Goal: Transaction & Acquisition: Book appointment/travel/reservation

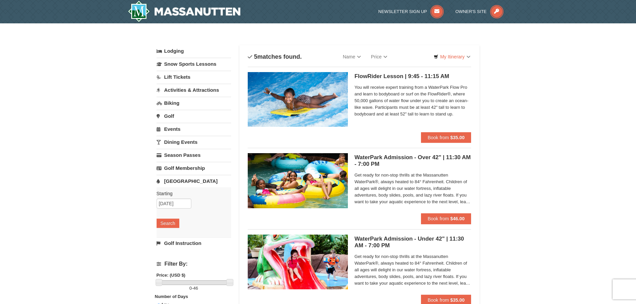
click at [176, 52] on link "Lodging" at bounding box center [194, 51] width 75 height 12
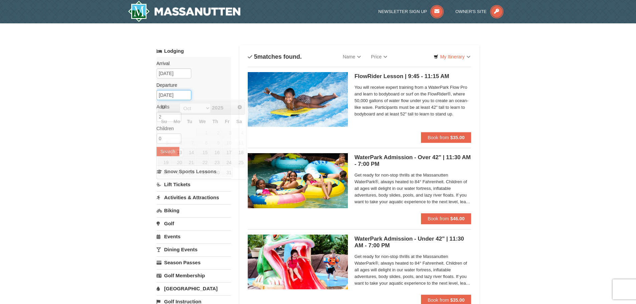
click at [169, 97] on input "[DATE]" at bounding box center [174, 95] width 35 height 10
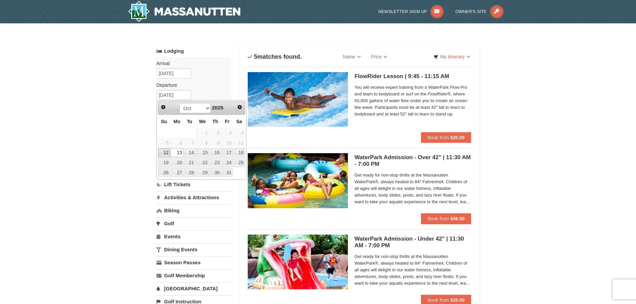
click at [167, 153] on link "12" at bounding box center [164, 152] width 12 height 9
type input "[DATE]"
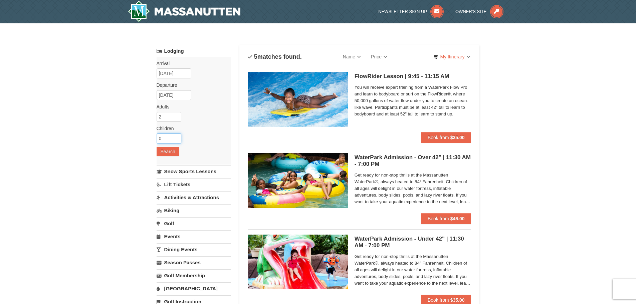
click at [168, 138] on input "0" at bounding box center [169, 139] width 25 height 10
click at [175, 138] on input "1" at bounding box center [169, 139] width 25 height 10
click at [176, 137] on input "2" at bounding box center [169, 139] width 25 height 10
click at [176, 137] on input "3" at bounding box center [169, 139] width 25 height 10
type input "4"
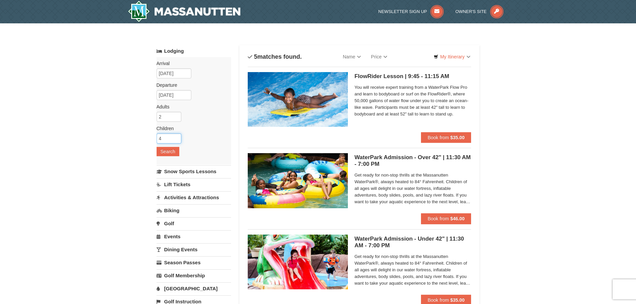
click at [176, 137] on input "4" at bounding box center [169, 139] width 25 height 10
click at [169, 151] on button "Search" at bounding box center [168, 151] width 23 height 9
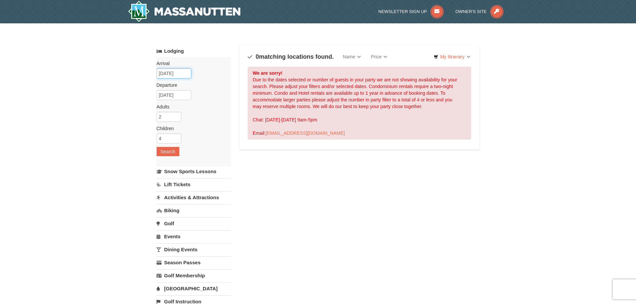
click at [177, 72] on input "10/11/2025" at bounding box center [174, 73] width 35 height 10
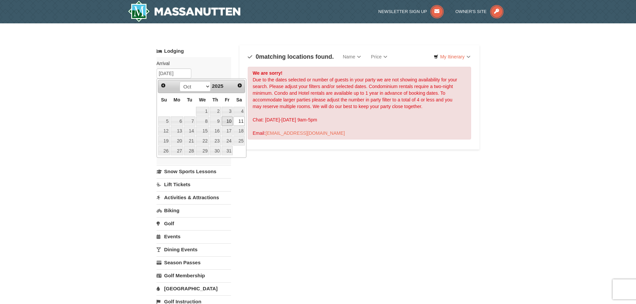
click at [230, 123] on link "10" at bounding box center [227, 121] width 11 height 9
type input "[DATE]"
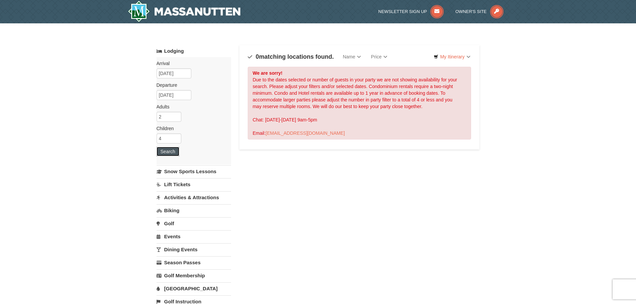
click at [174, 153] on button "Search" at bounding box center [168, 151] width 23 height 9
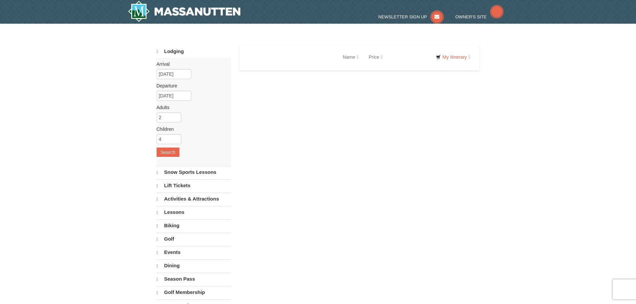
select select "9"
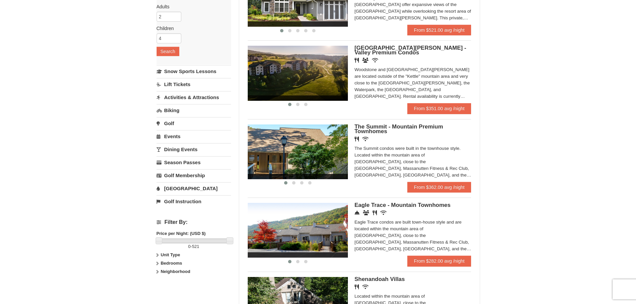
scroll to position [234, 0]
